Goal: Transaction & Acquisition: Purchase product/service

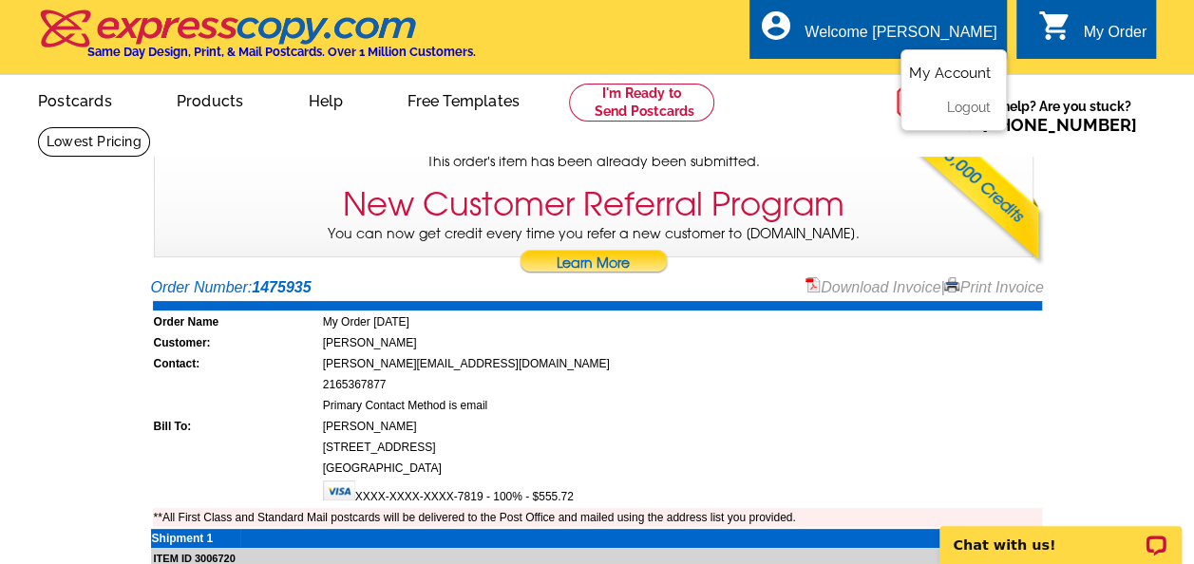
click at [943, 74] on link "My Account" at bounding box center [950, 73] width 82 height 17
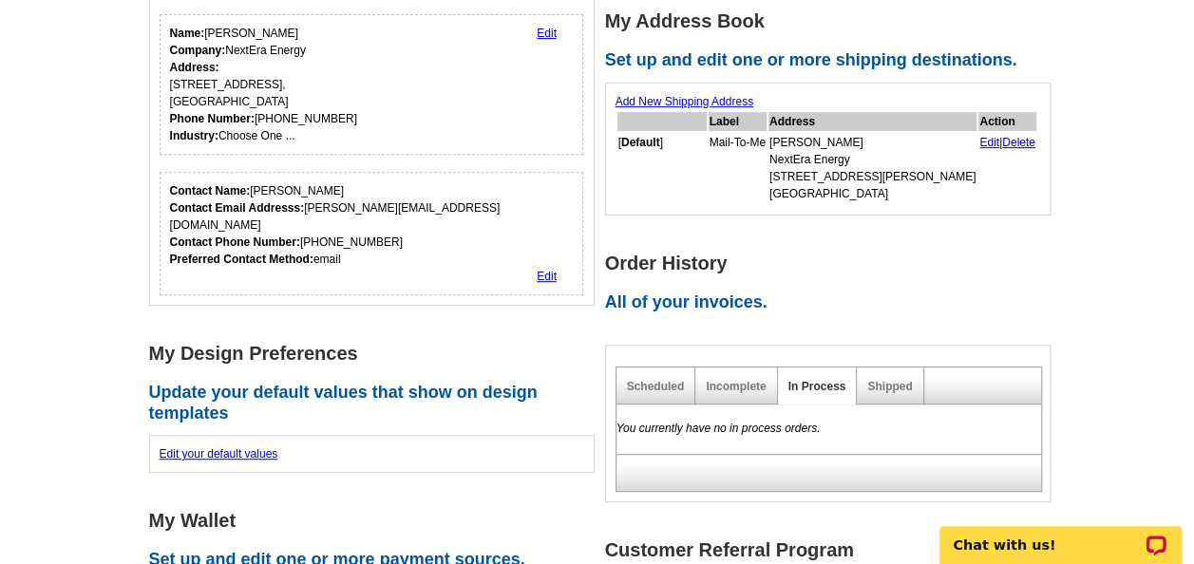
scroll to position [316, 0]
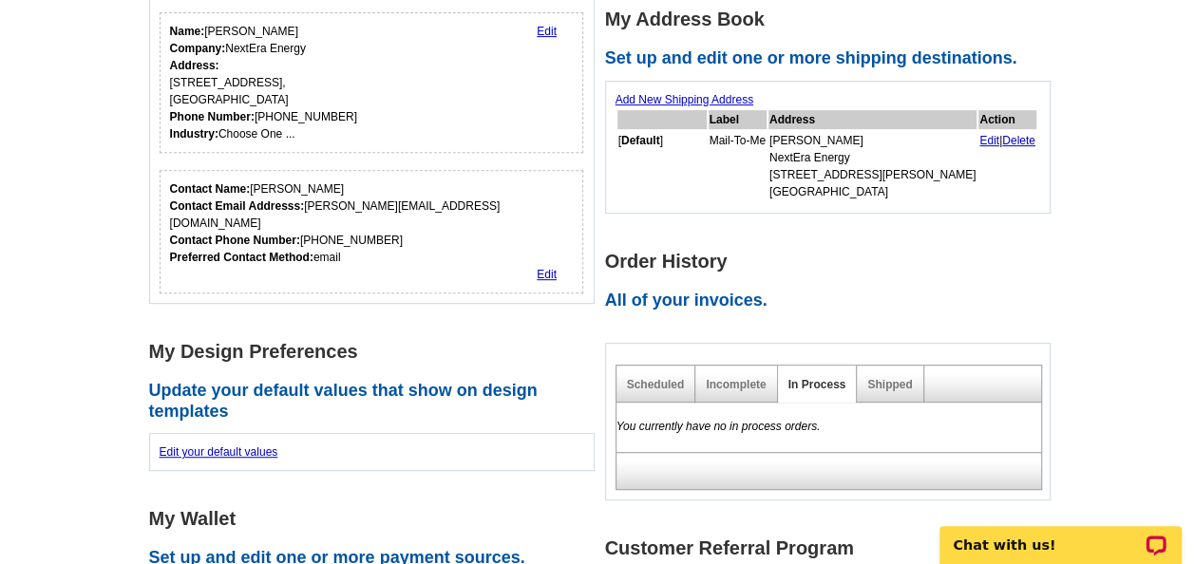
click at [880, 403] on div "You currently have no in process orders." at bounding box center [829, 427] width 427 height 49
click at [876, 372] on div "Shipped" at bounding box center [890, 384] width 67 height 37
click at [878, 382] on link "Shipped" at bounding box center [889, 384] width 45 height 13
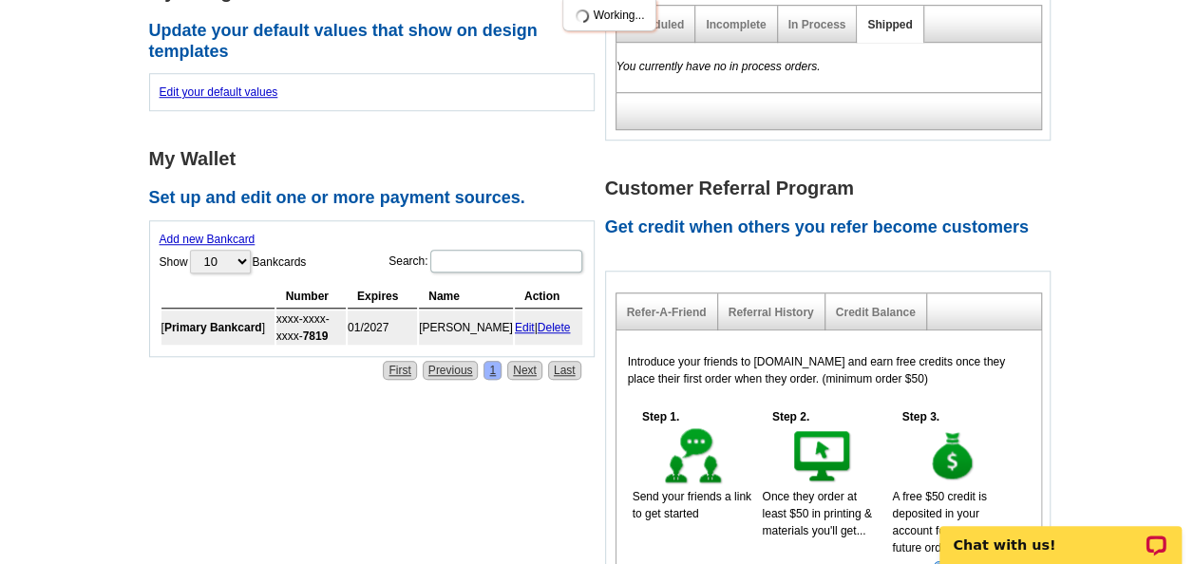
scroll to position [676, 0]
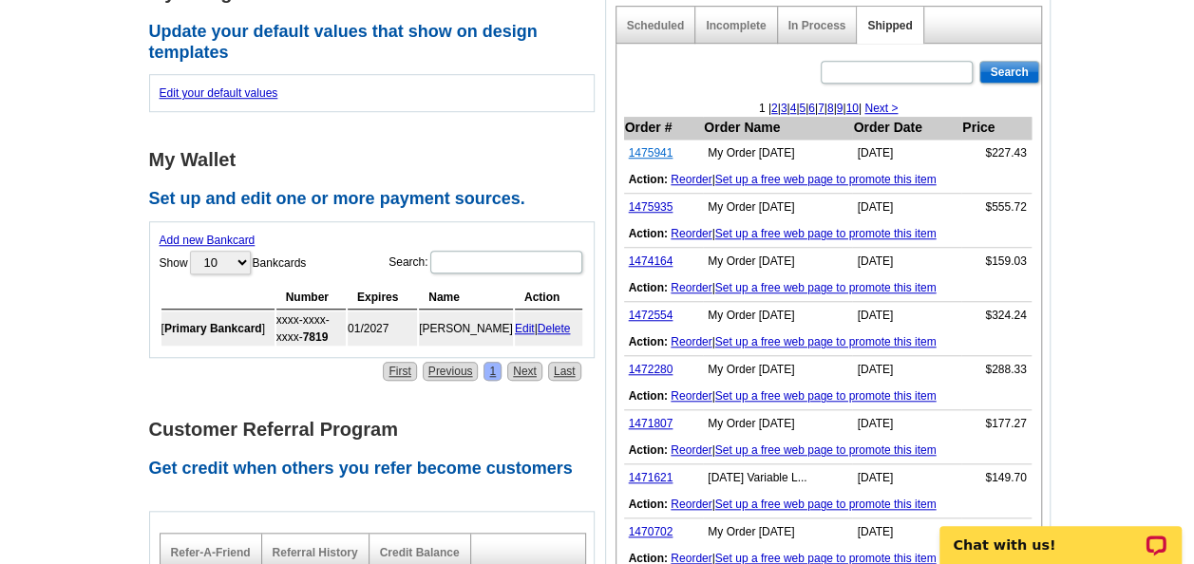
click at [657, 152] on link "1475941" at bounding box center [651, 152] width 45 height 13
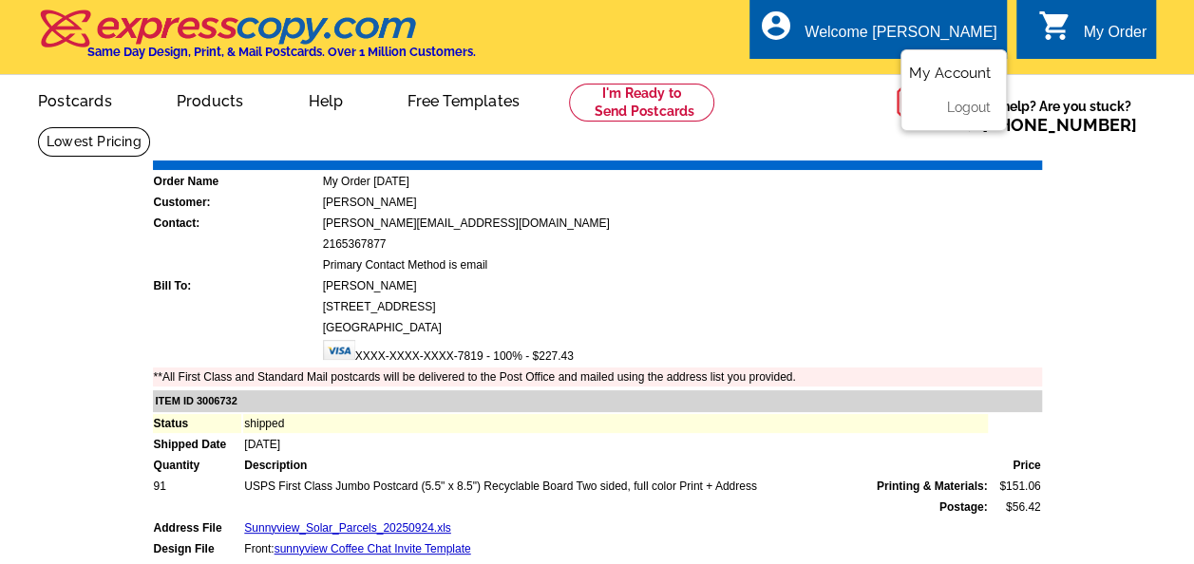
click at [938, 82] on link "My Account" at bounding box center [950, 73] width 82 height 17
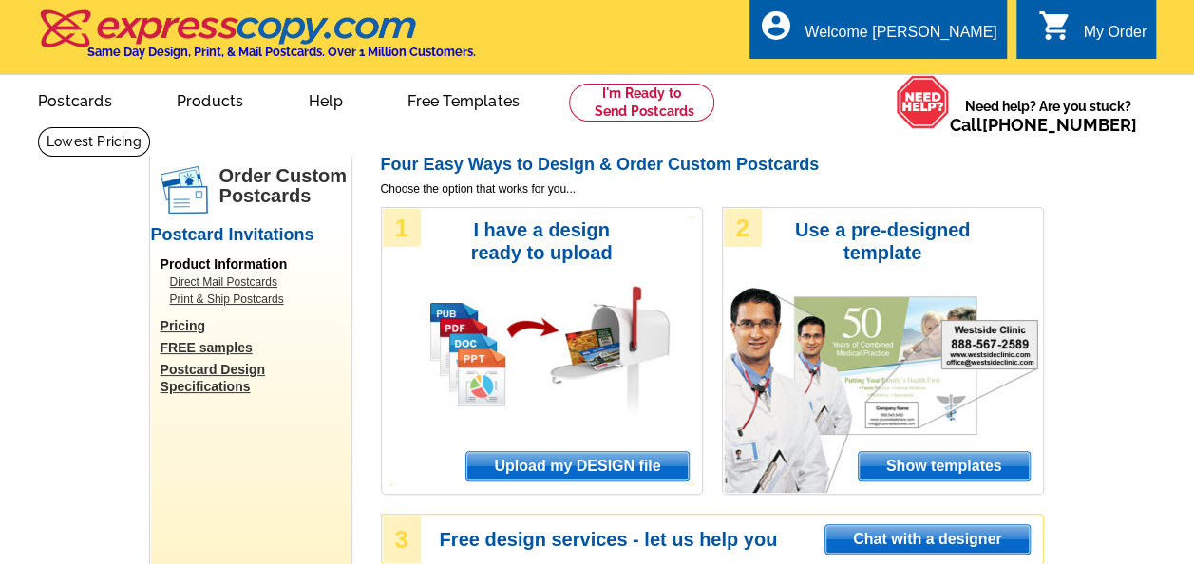
click at [602, 456] on span "Upload my DESIGN file" at bounding box center [577, 466] width 221 height 29
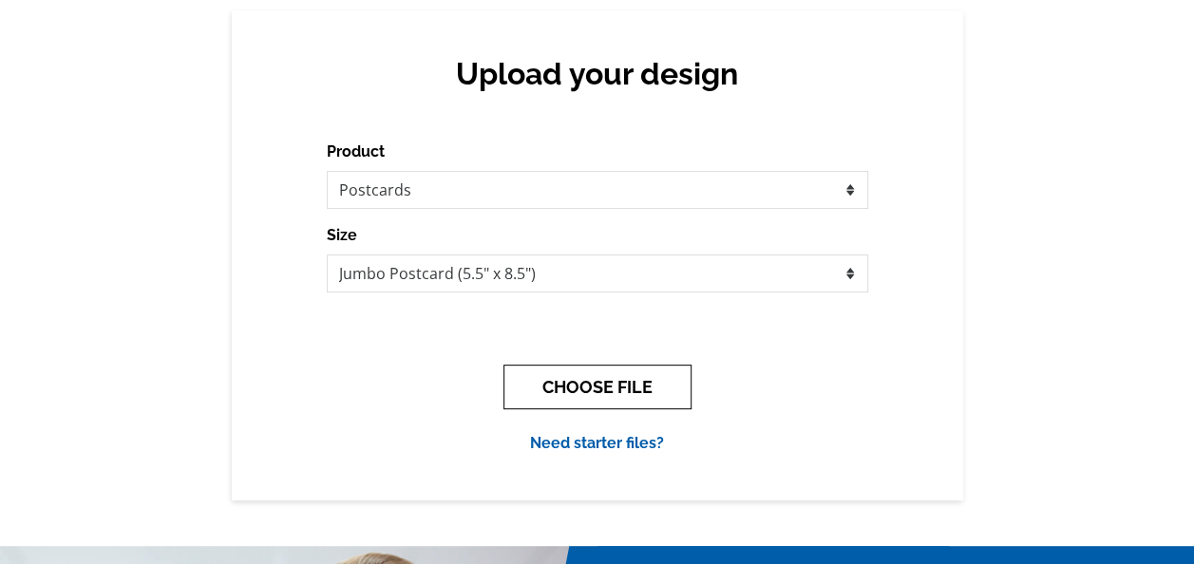
click at [633, 399] on button "CHOOSE FILE" at bounding box center [598, 387] width 188 height 45
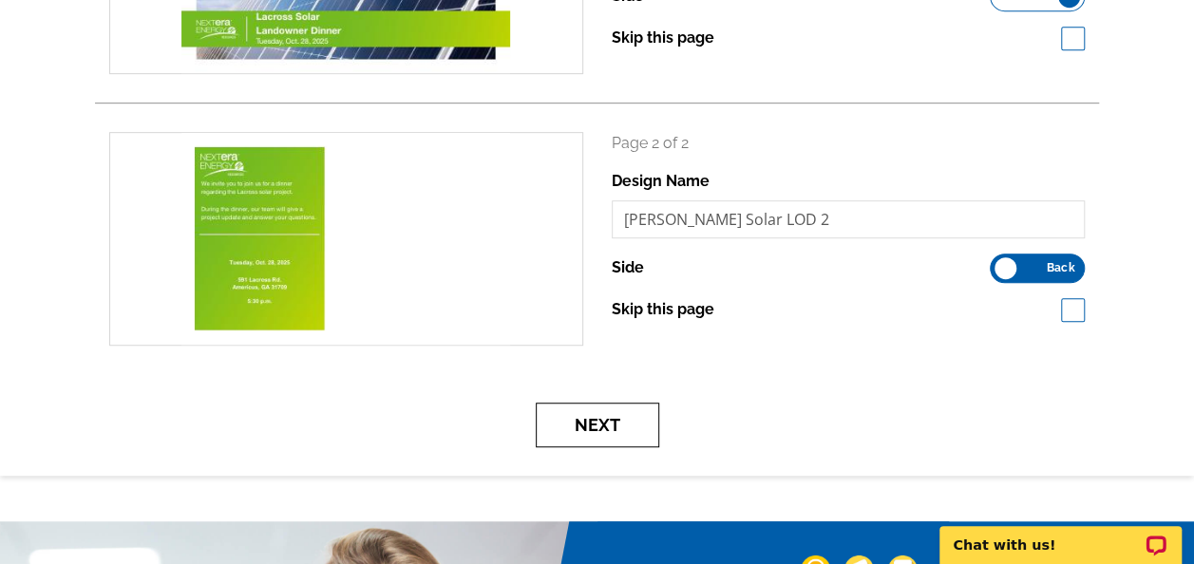
scroll to position [454, 0]
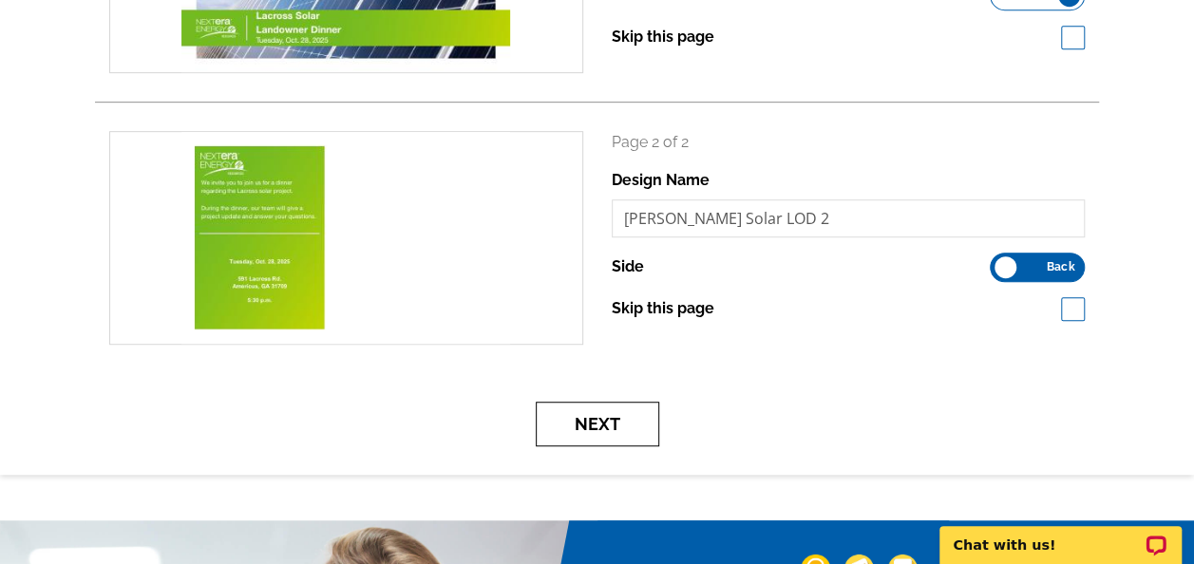
click at [627, 418] on button "Next" at bounding box center [598, 424] width 124 height 45
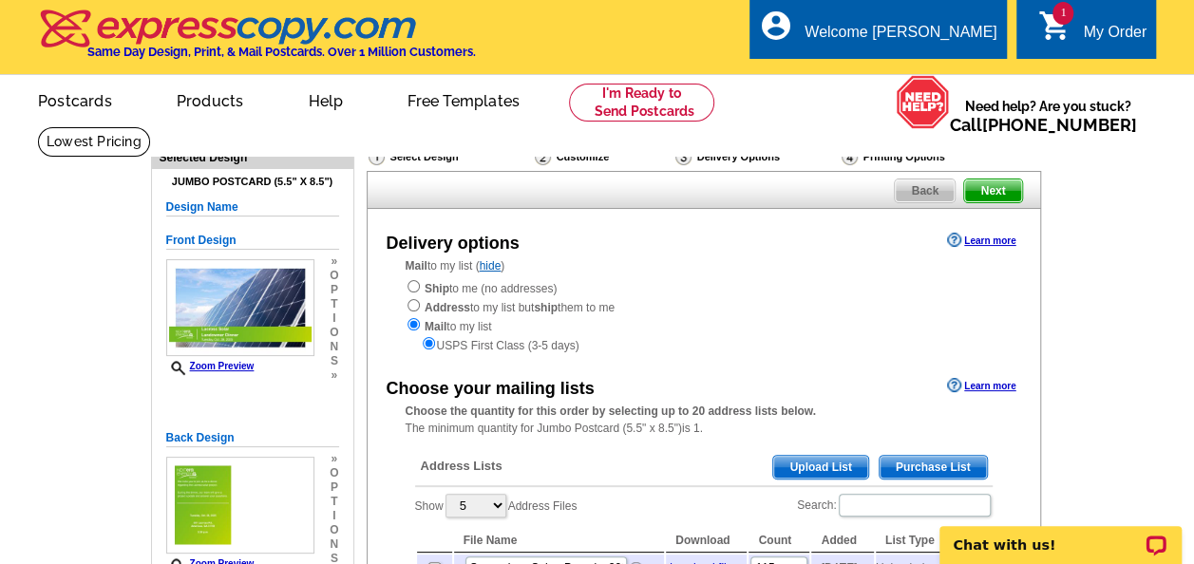
scroll to position [287, 0]
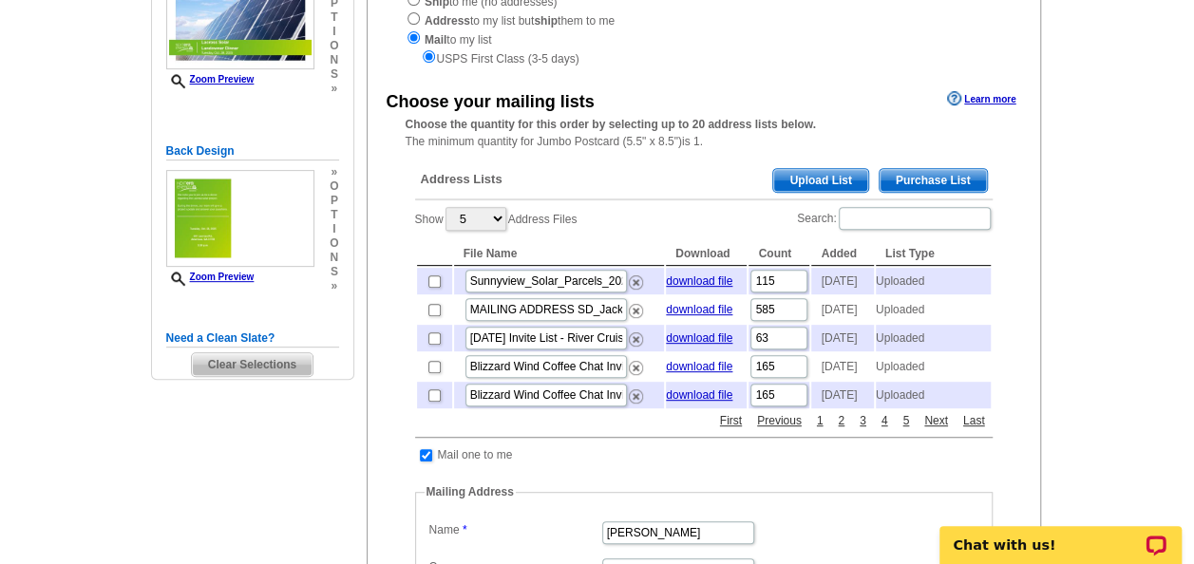
click at [808, 189] on span "Upload List" at bounding box center [820, 180] width 94 height 23
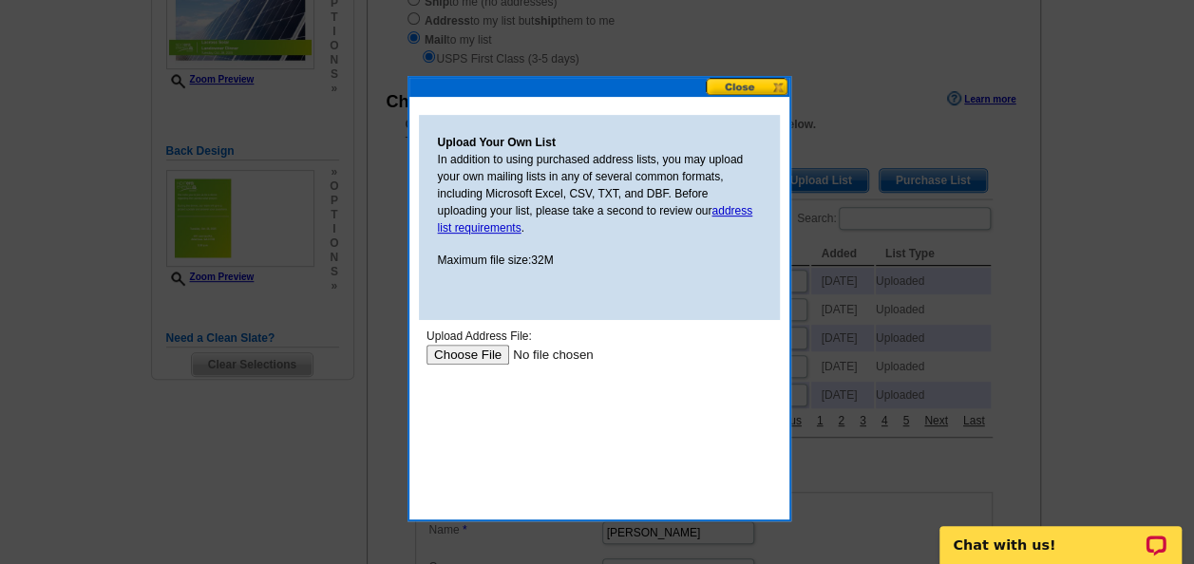
scroll to position [0, 0]
click at [437, 367] on body "Upload Address File: Upload" at bounding box center [599, 413] width 346 height 171
click at [459, 355] on input "file" at bounding box center [546, 355] width 240 height 20
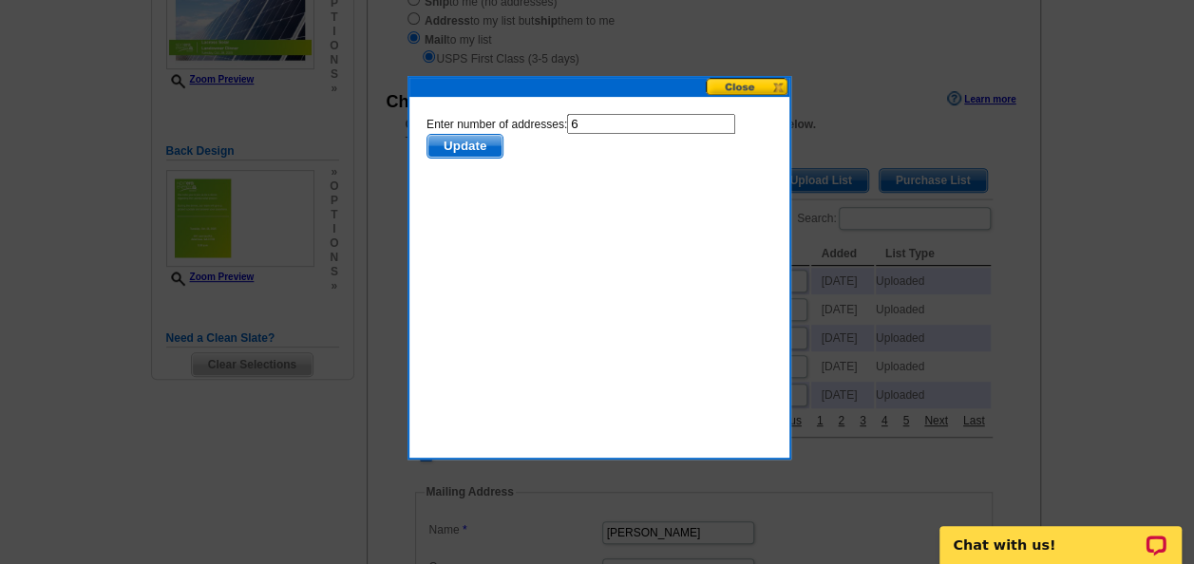
click at [476, 142] on span "Update" at bounding box center [464, 146] width 75 height 23
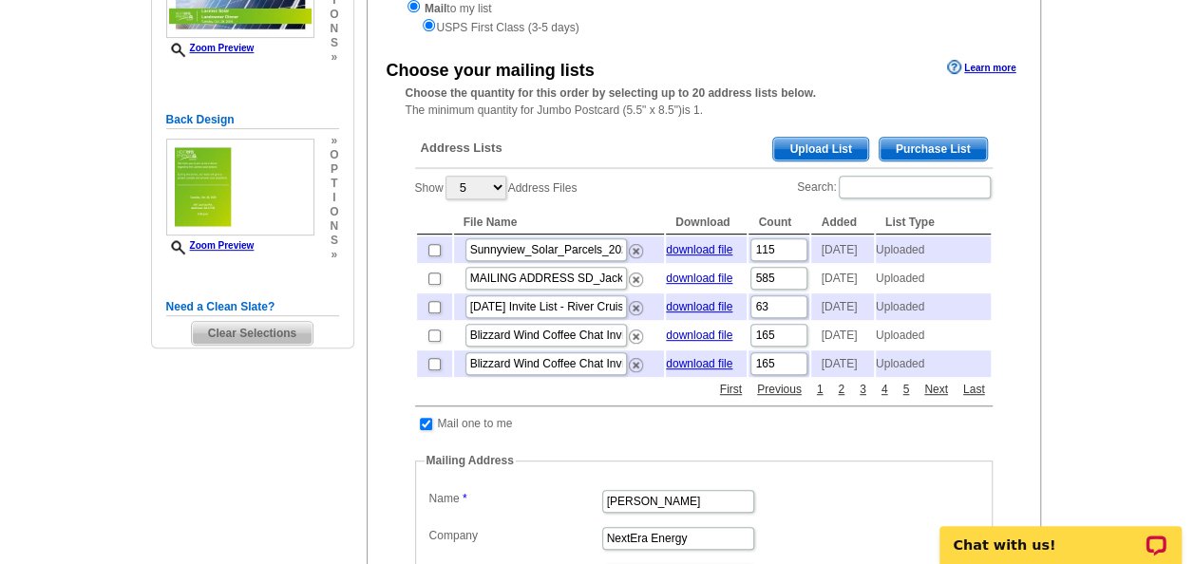
scroll to position [319, 0]
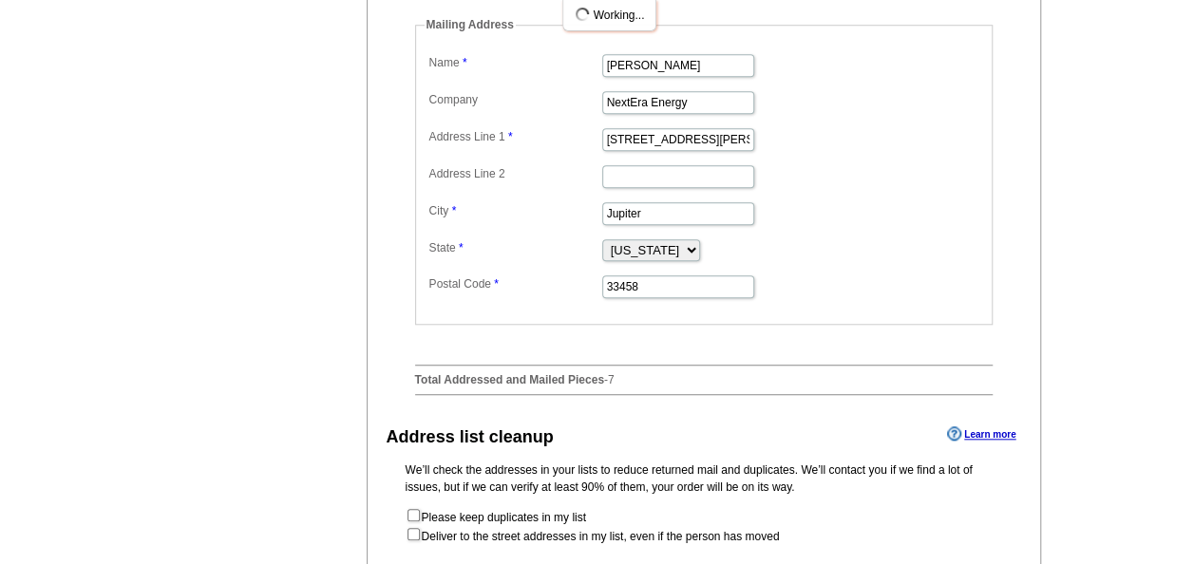
scroll to position [1062, 0]
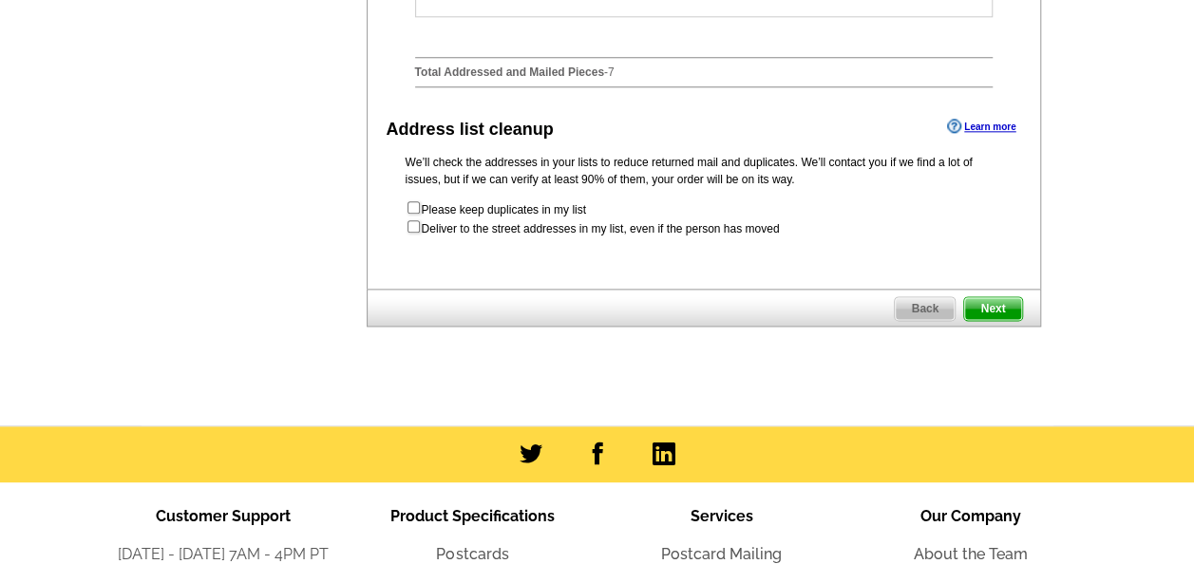
click at [977, 320] on span "Next" at bounding box center [992, 308] width 57 height 23
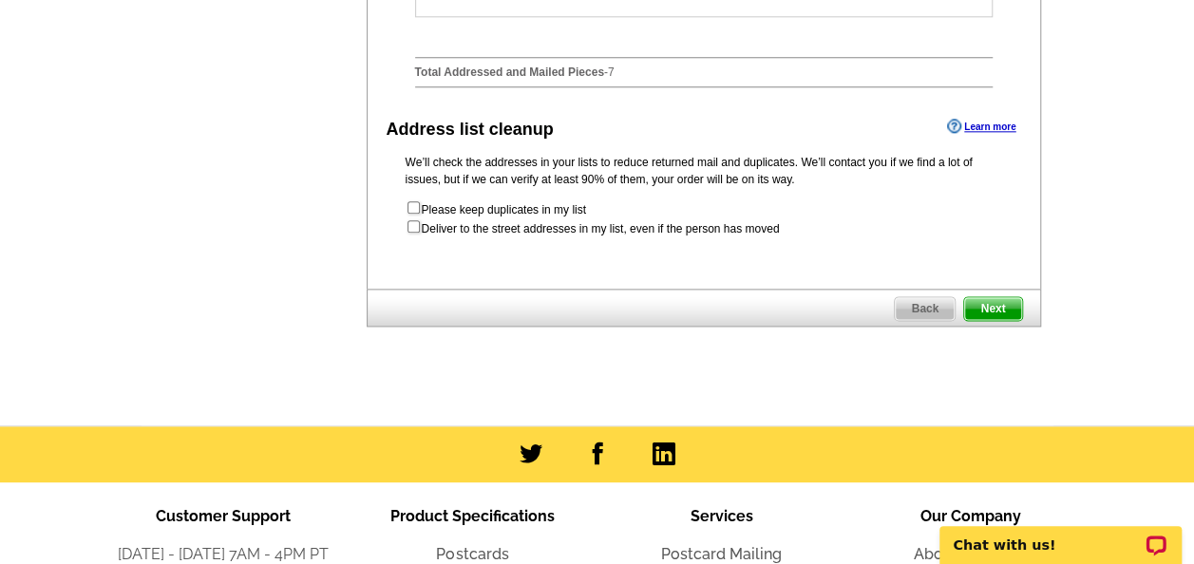
scroll to position [0, 0]
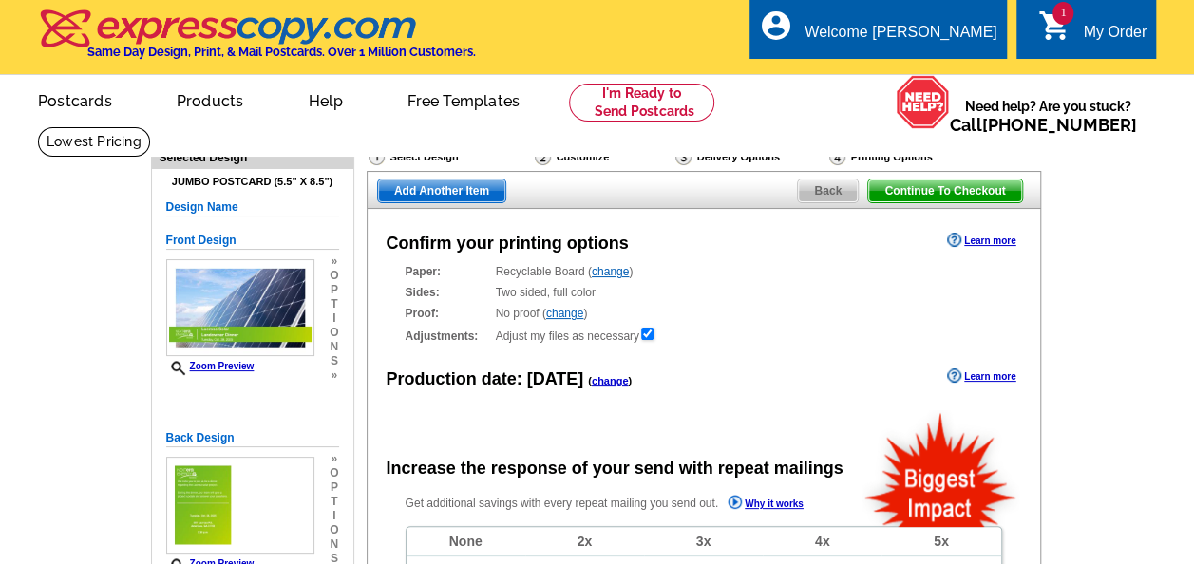
radio input "false"
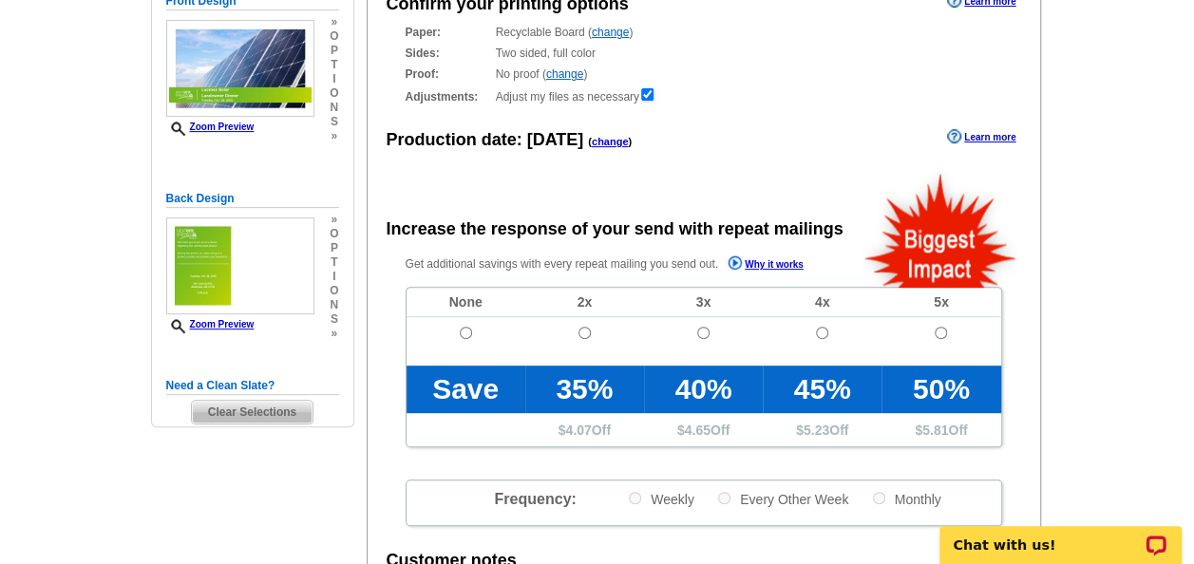
scroll to position [245, 0]
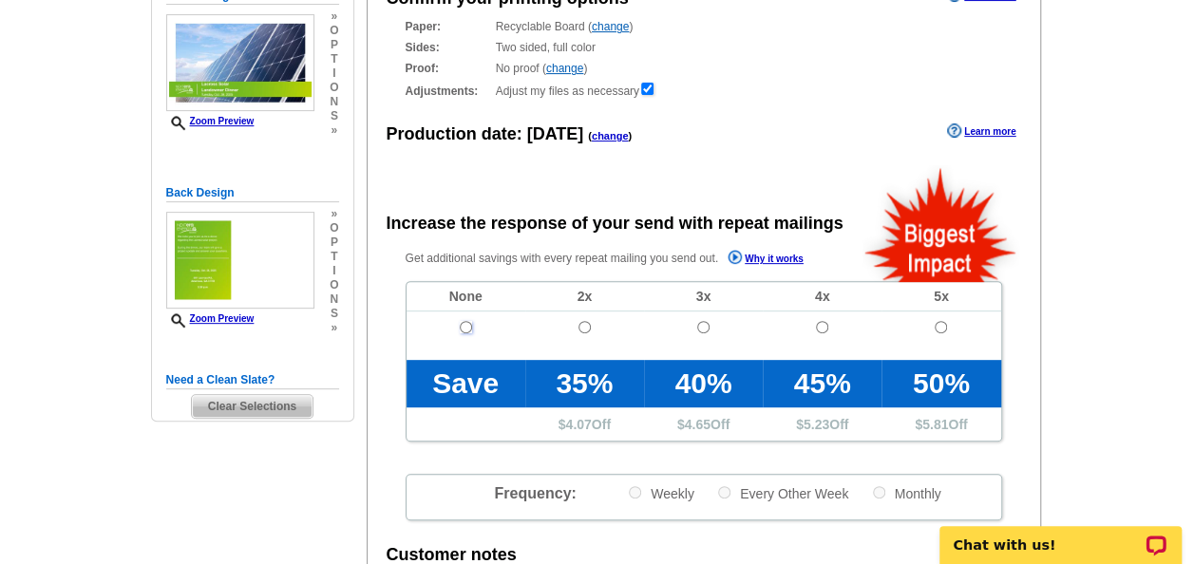
click at [460, 325] on input "radio" at bounding box center [466, 327] width 12 height 12
radio input "true"
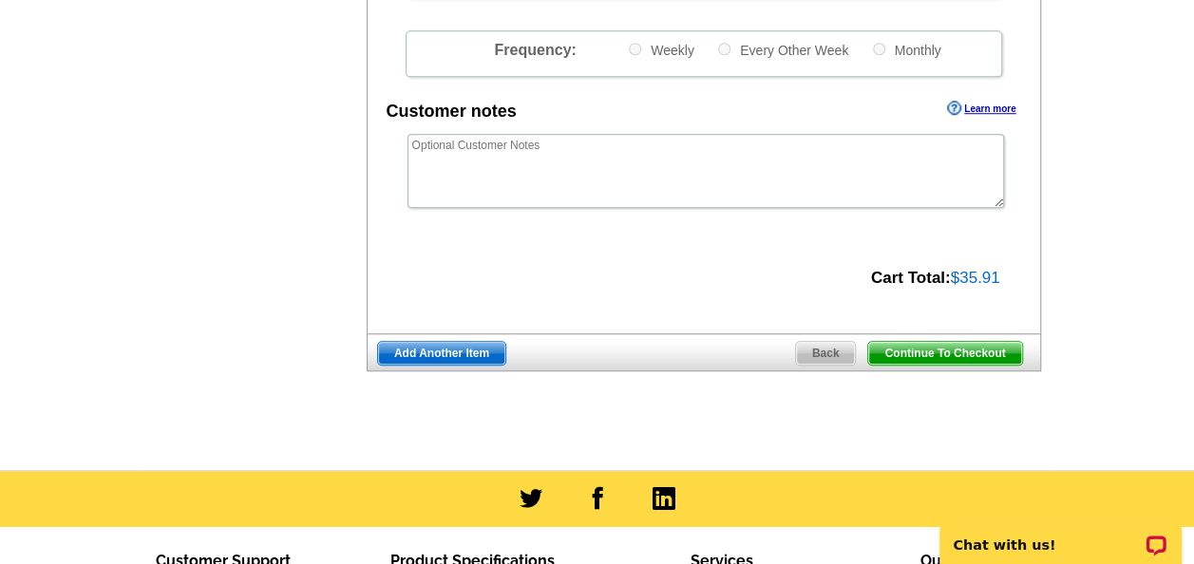
scroll to position [690, 0]
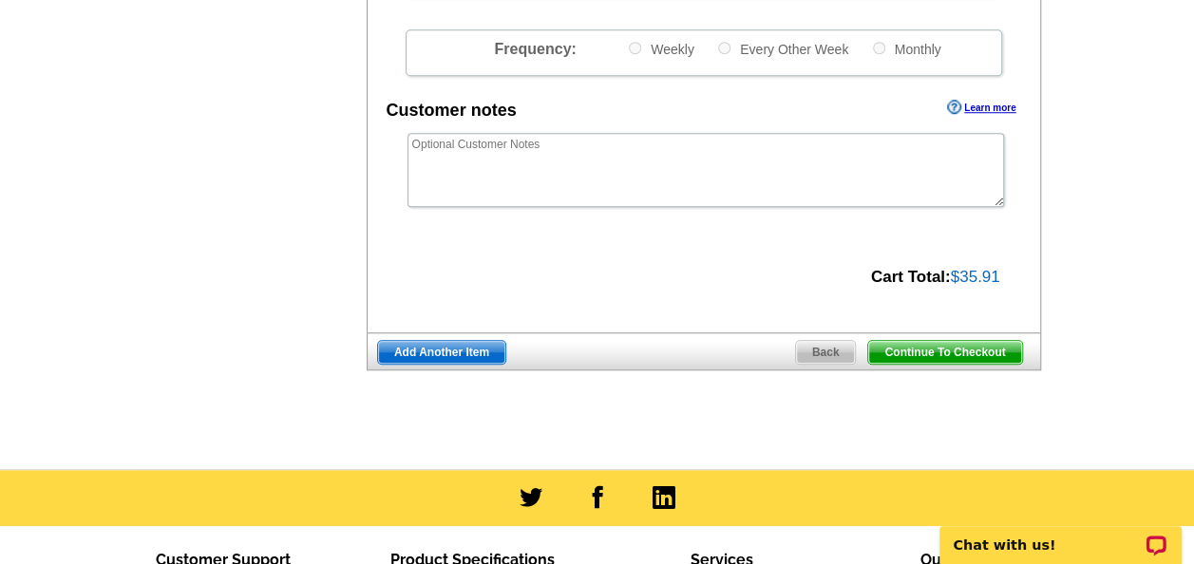
click at [928, 354] on span "Continue To Checkout" at bounding box center [944, 352] width 153 height 23
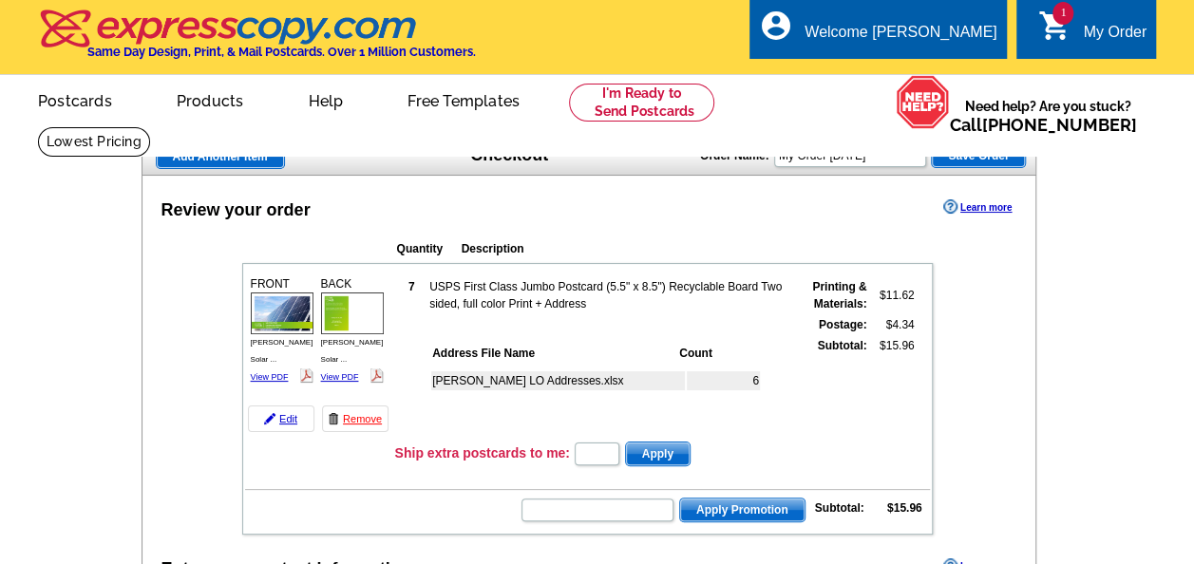
click at [274, 494] on td "Apply Promotion Subtotal: $15.96" at bounding box center [587, 508] width 685 height 32
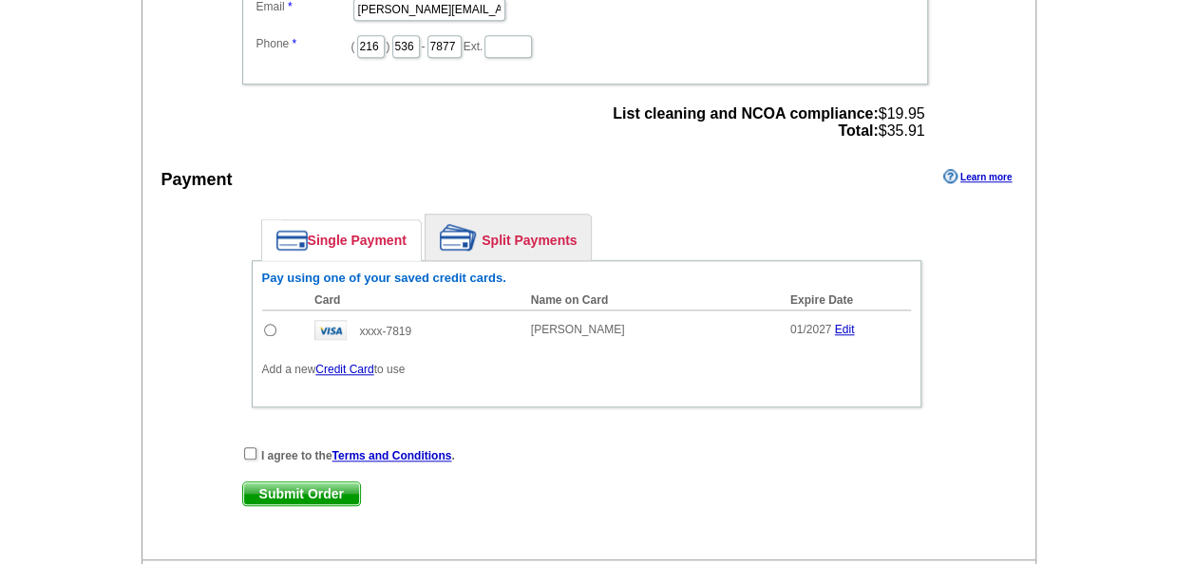
click at [266, 325] on input "radio" at bounding box center [270, 330] width 12 height 12
radio input "true"
click at [252, 448] on input "checkbox" at bounding box center [250, 454] width 12 height 12
checkbox input "true"
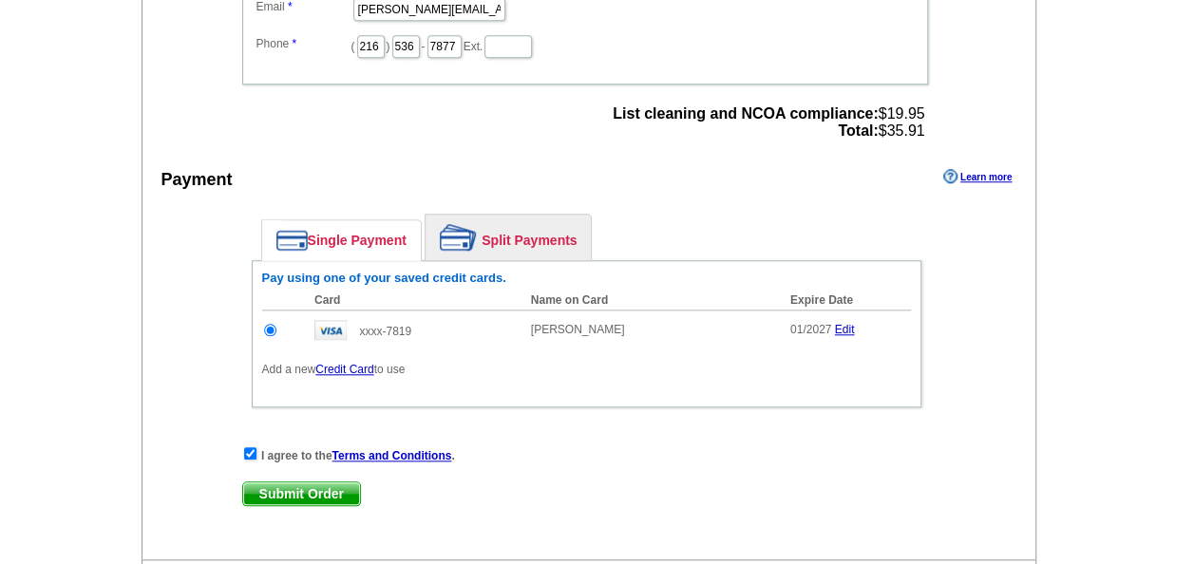
click at [272, 484] on span "Submit Order" at bounding box center [301, 494] width 117 height 23
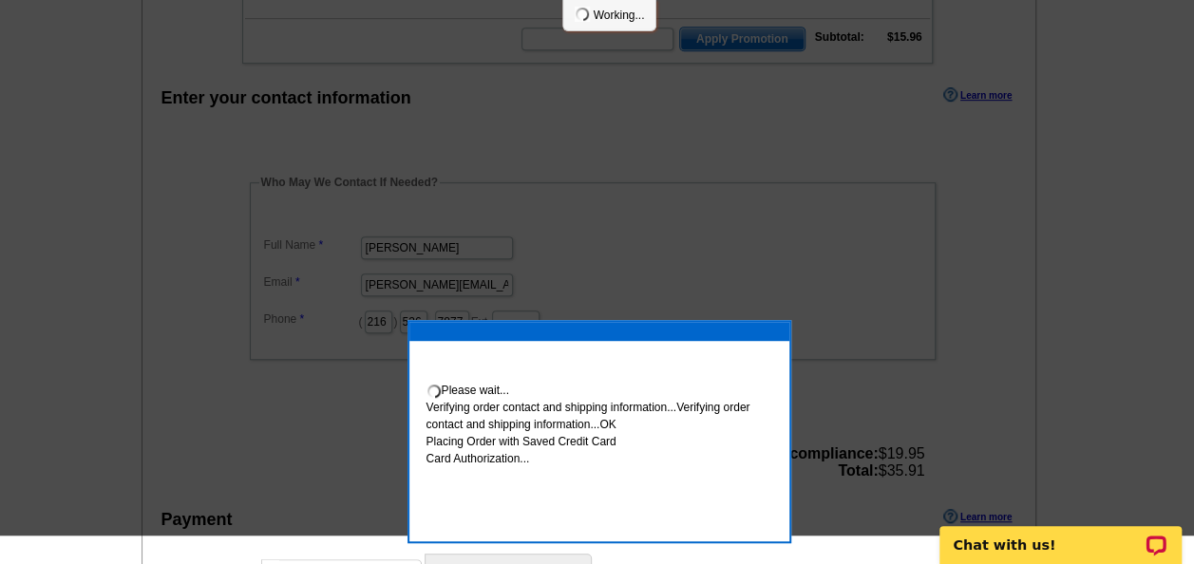
scroll to position [204, 0]
